Goal: Task Accomplishment & Management: Manage account settings

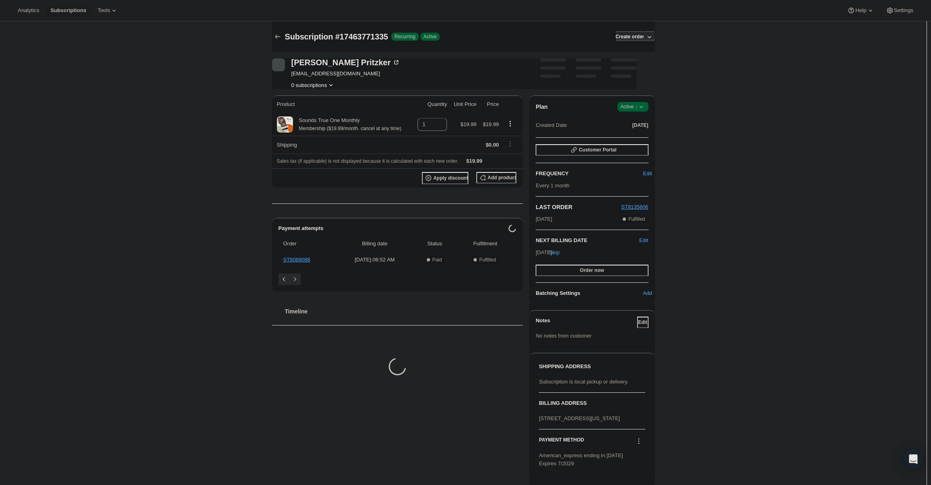
click at [637, 108] on span "|" at bounding box center [636, 107] width 1 height 6
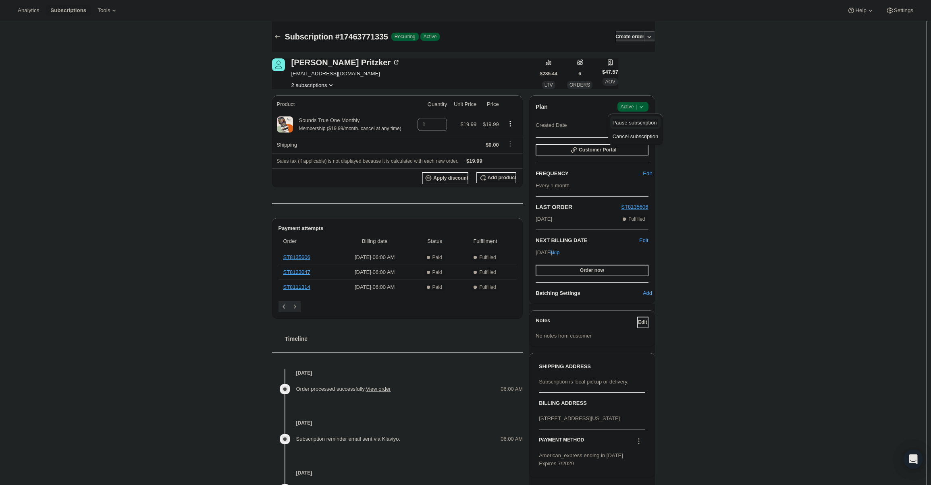
click at [626, 120] on span "Pause subscription" at bounding box center [635, 123] width 44 height 6
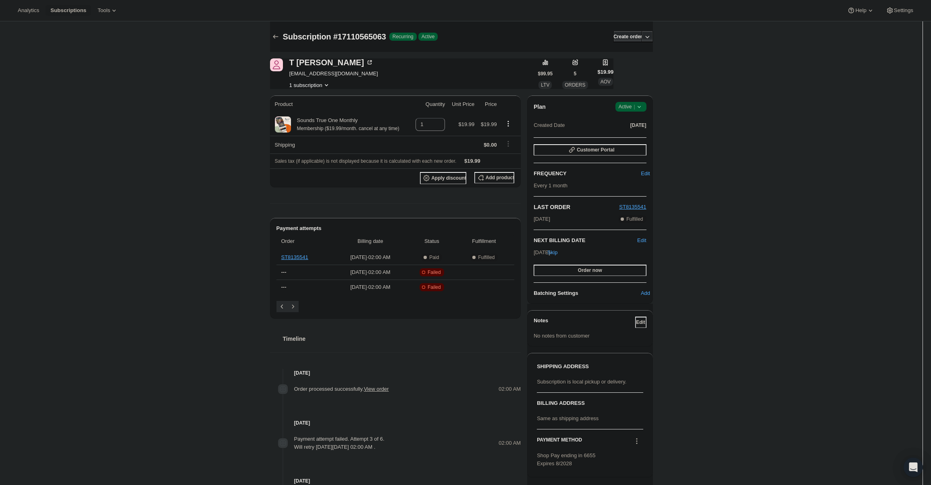
click at [625, 104] on span "Active |" at bounding box center [631, 107] width 25 height 8
click at [639, 133] on span "Cancel subscription" at bounding box center [634, 136] width 46 height 6
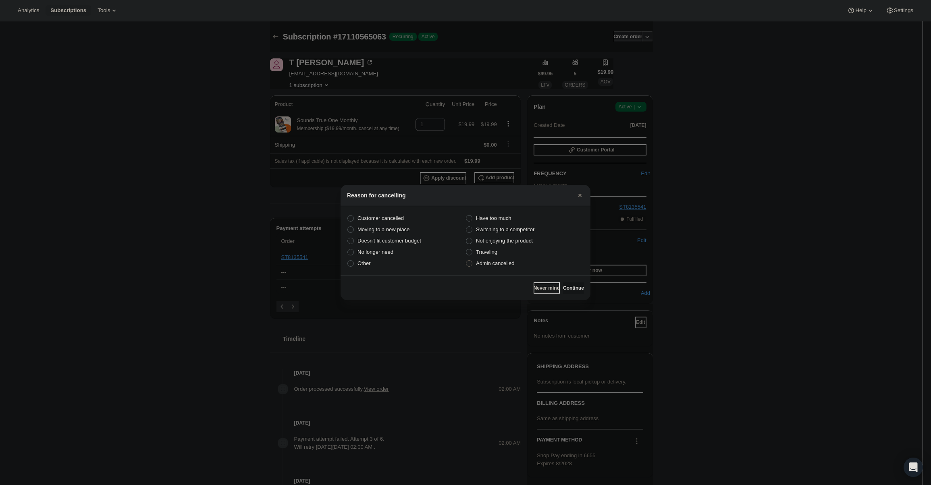
click at [476, 262] on label "Admin cancelled" at bounding box center [525, 263] width 119 height 11
click at [466, 261] on input "Admin cancelled" at bounding box center [466, 260] width 0 height 0
radio input "true"
drag, startPoint x: 580, startPoint y: 292, endPoint x: 574, endPoint y: 282, distance: 11.6
click at [580, 290] on div "Never mind Continue" at bounding box center [466, 288] width 250 height 25
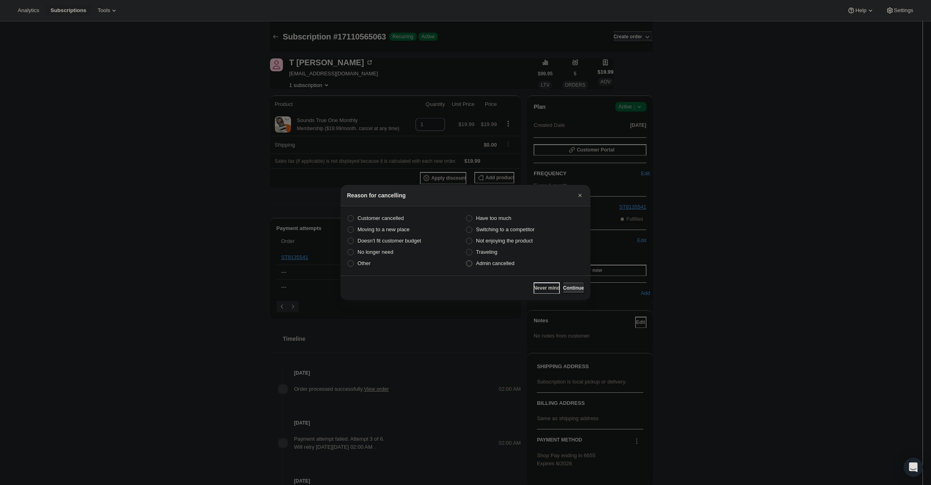
click at [574, 282] on div "Never mind Continue" at bounding box center [466, 288] width 250 height 25
click at [572, 284] on button "Continue" at bounding box center [573, 288] width 21 height 11
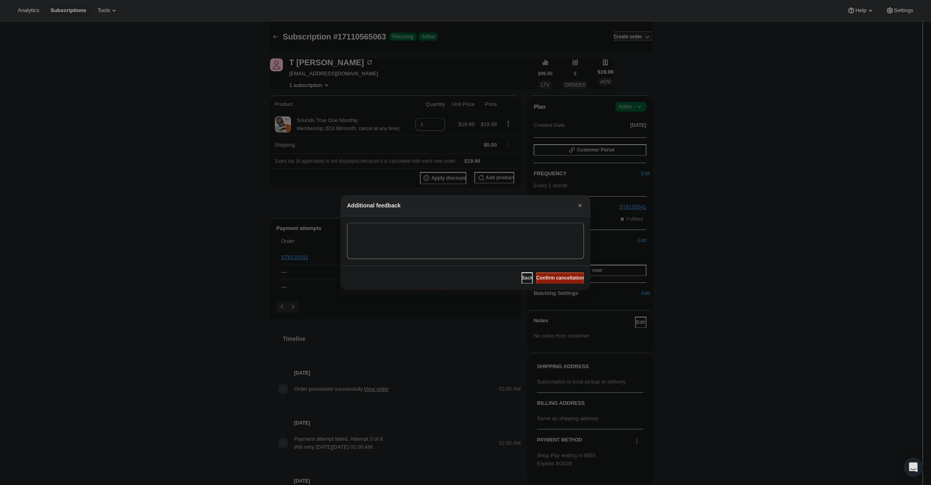
click at [568, 279] on span "Confirm cancellation" at bounding box center [560, 278] width 48 height 6
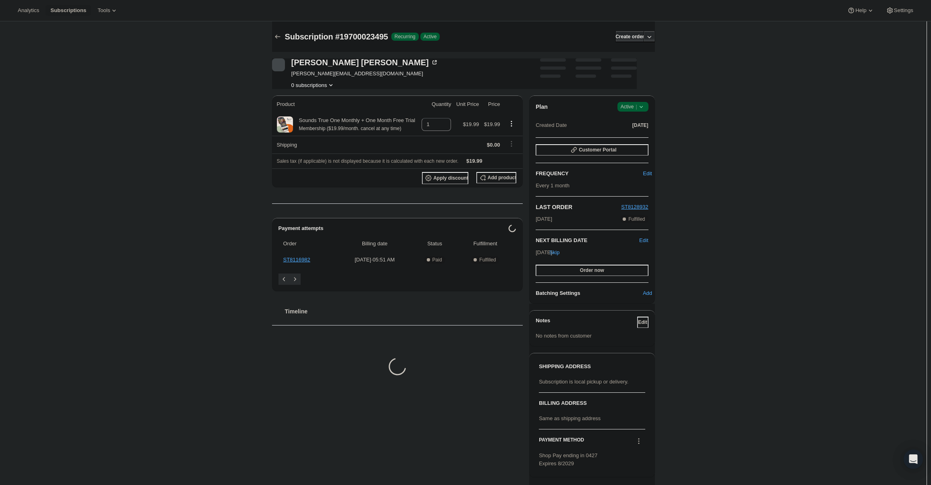
click at [644, 112] on div "Plan Success Active | Created Date [DATE]" at bounding box center [592, 116] width 112 height 29
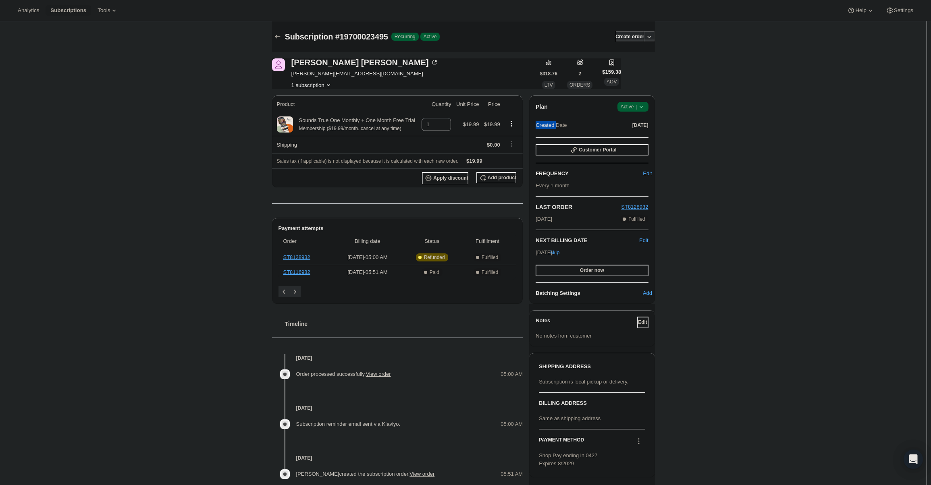
click at [644, 111] on span "Success Active |" at bounding box center [633, 107] width 31 height 10
click at [633, 134] on span "Cancel subscription" at bounding box center [636, 136] width 46 height 6
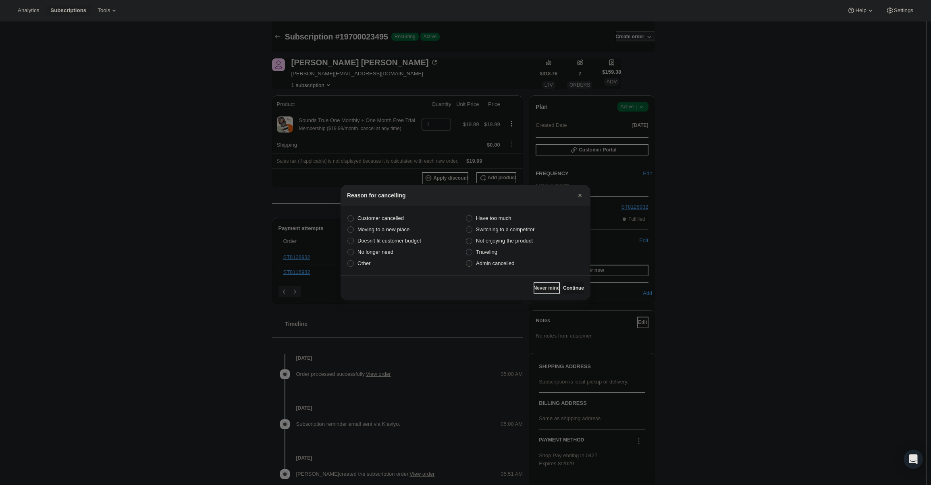
click at [520, 262] on label "Admin cancelled" at bounding box center [525, 263] width 119 height 11
click at [466, 261] on input "Admin cancelled" at bounding box center [466, 260] width 0 height 0
radio input "true"
click at [563, 286] on button "Continue" at bounding box center [573, 288] width 21 height 11
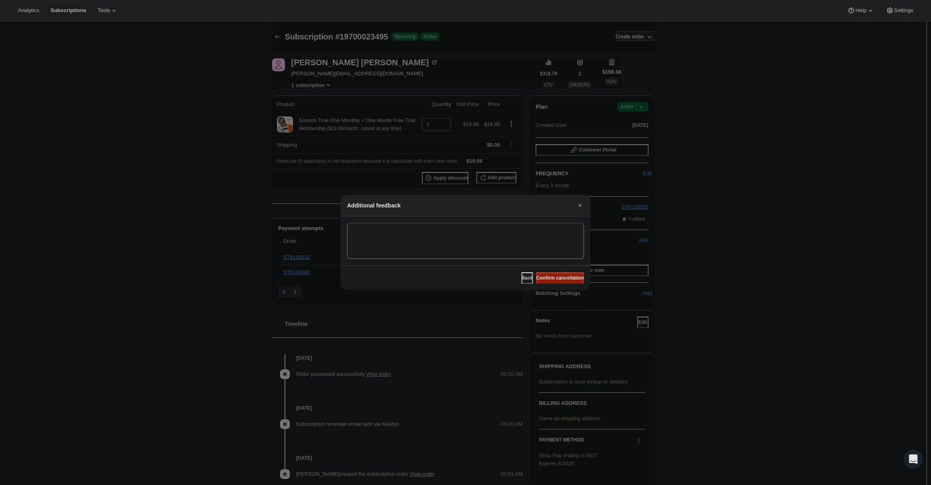
click at [556, 278] on span "Confirm cancellation" at bounding box center [560, 278] width 48 height 6
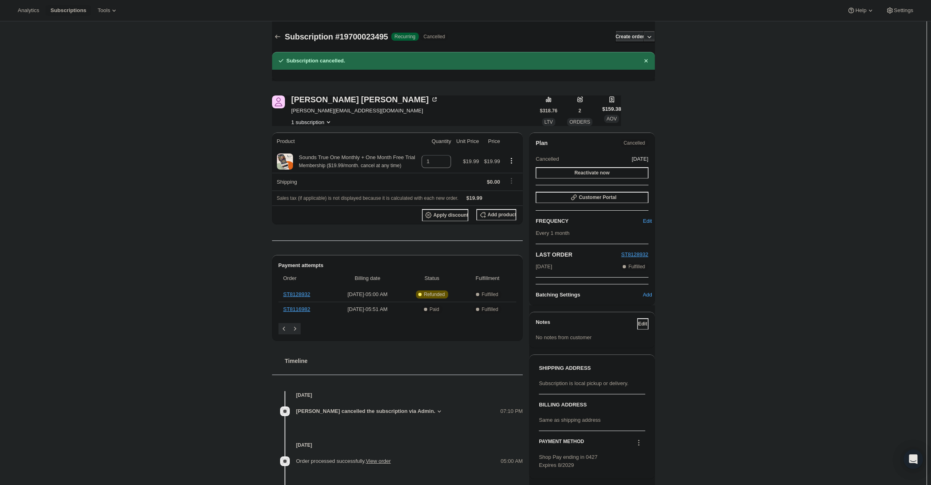
click at [410, 39] on span "Recurring" at bounding box center [405, 36] width 21 height 6
